Goal: Check status: Check status

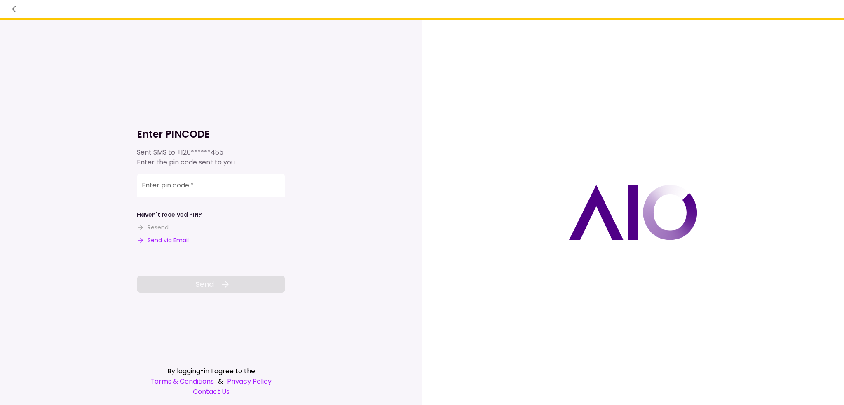
click at [166, 241] on button "Send via Email" at bounding box center [163, 240] width 52 height 9
click at [164, 185] on div "Enter pin code   *" at bounding box center [211, 185] width 148 height 23
click at [163, 182] on label "Enter pin code   *" at bounding box center [168, 184] width 52 height 9
click at [163, 182] on input "Enter pin code   *" at bounding box center [211, 185] width 148 height 23
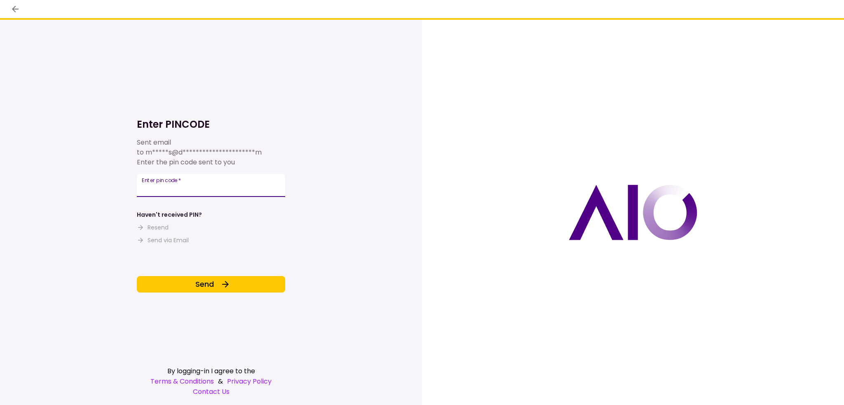
type input "*"
type input "******"
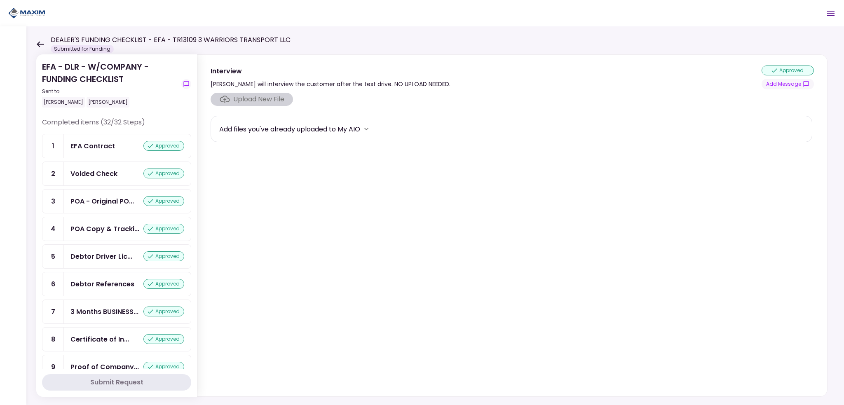
click at [38, 46] on icon at bounding box center [40, 44] width 8 height 6
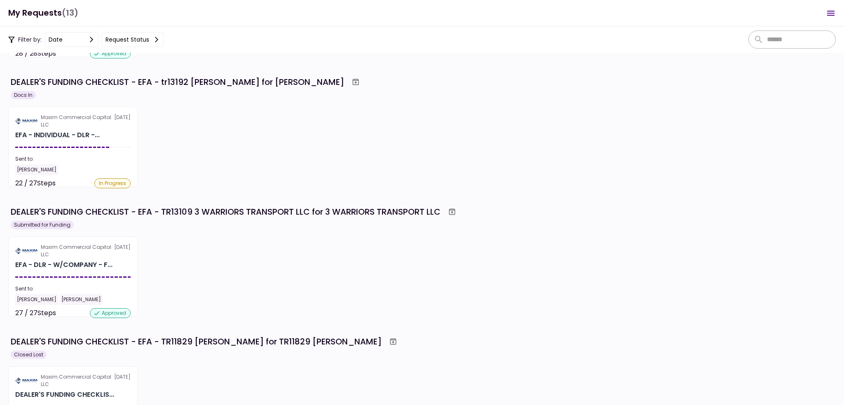
scroll to position [124, 0]
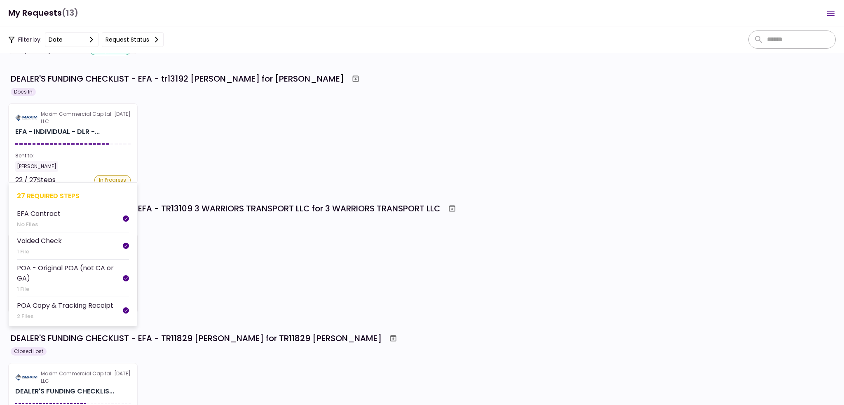
click at [89, 143] on section "Maxim Commercial Capital LLC [DATE] EFA - INDIVIDUAL - DLR -... Sent to: [PERSO…" at bounding box center [72, 143] width 129 height 80
